Goal: Transaction & Acquisition: Register for event/course

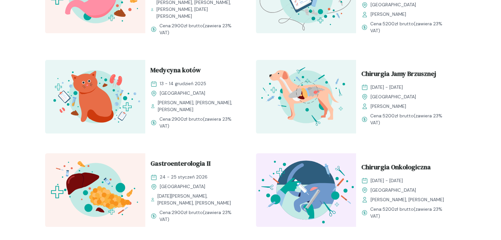
scroll to position [658, 0]
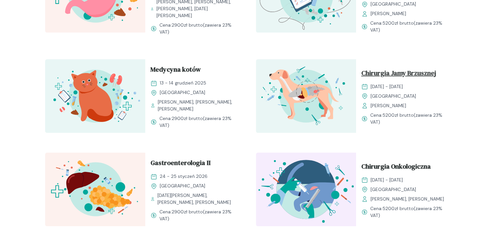
click at [398, 73] on span "Chirurgia Jamy Brzusznej" at bounding box center [398, 74] width 75 height 13
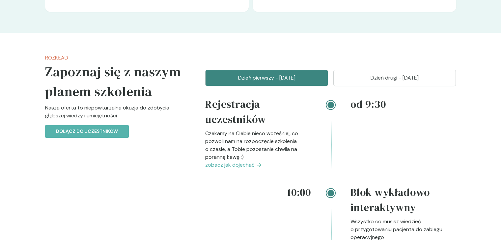
scroll to position [691, 0]
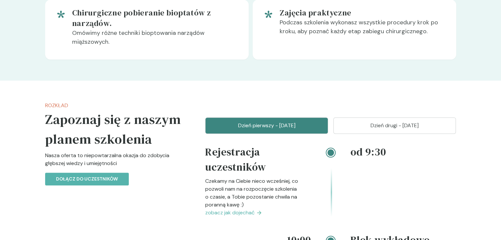
click at [383, 128] on p "Dzień drugi - [DATE]" at bounding box center [394, 126] width 106 height 8
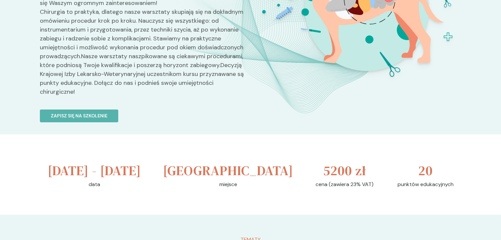
scroll to position [99, 0]
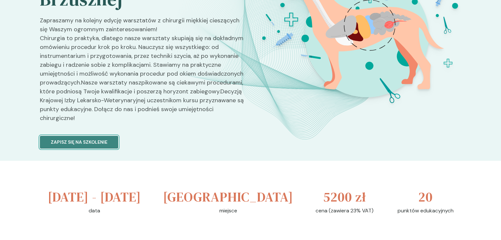
click at [110, 140] on button "Zapisz się na szkolenie" at bounding box center [79, 142] width 78 height 13
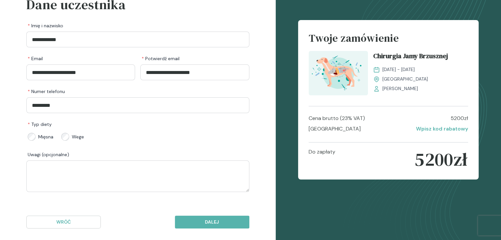
scroll to position [54, 0]
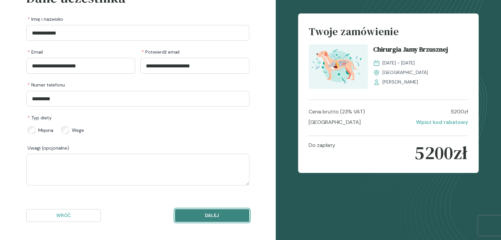
click at [211, 215] on p "Dalej" at bounding box center [211, 215] width 63 height 7
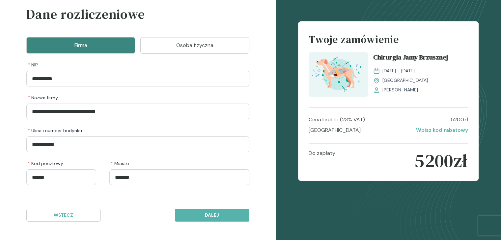
scroll to position [38, 0]
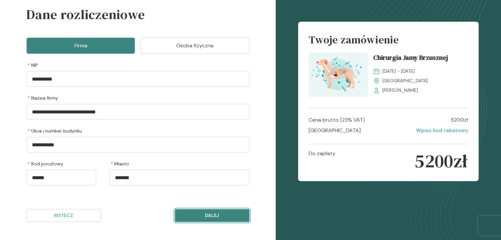
click at [201, 215] on p "Dalej" at bounding box center [211, 215] width 63 height 7
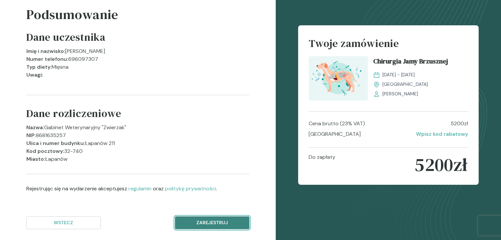
click at [200, 220] on p "Zarejestruj" at bounding box center [211, 223] width 63 height 7
